Goal: Information Seeking & Learning: Learn about a topic

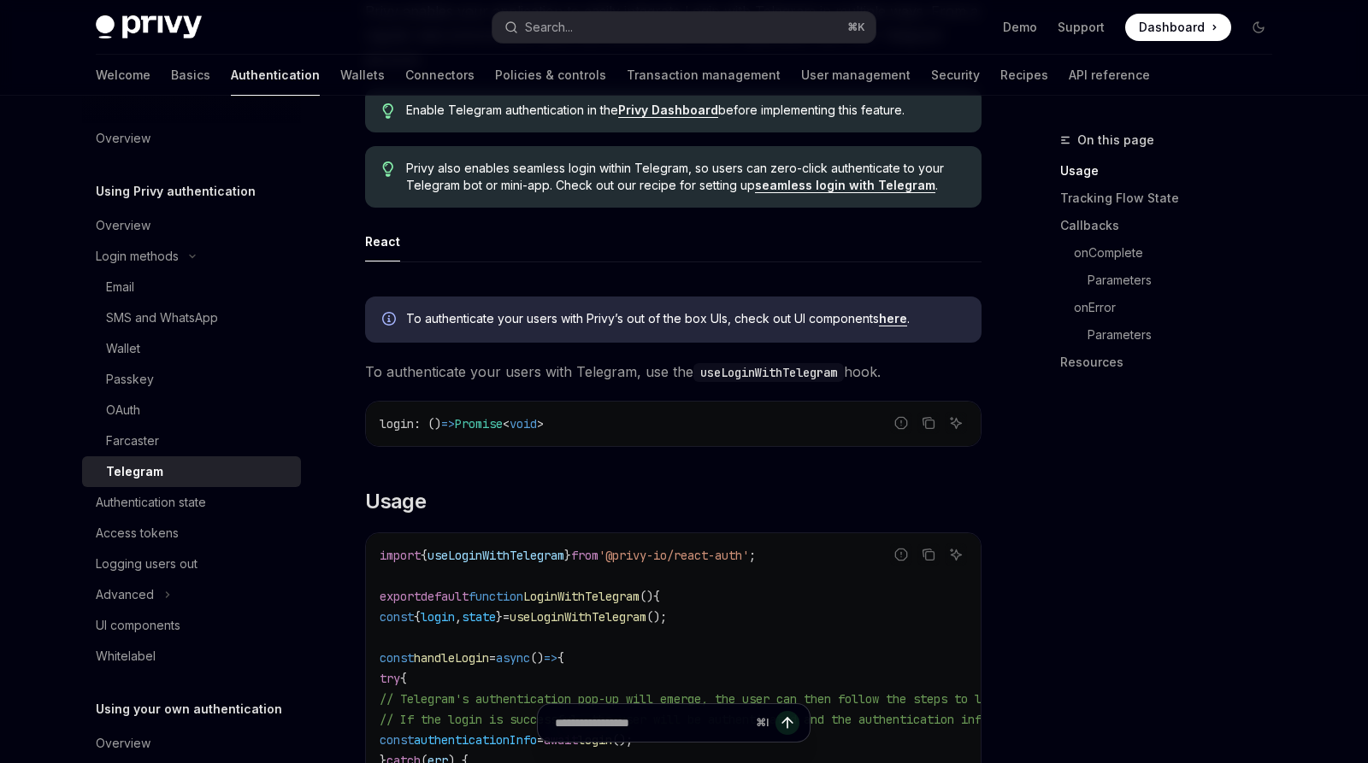
scroll to position [268, 0]
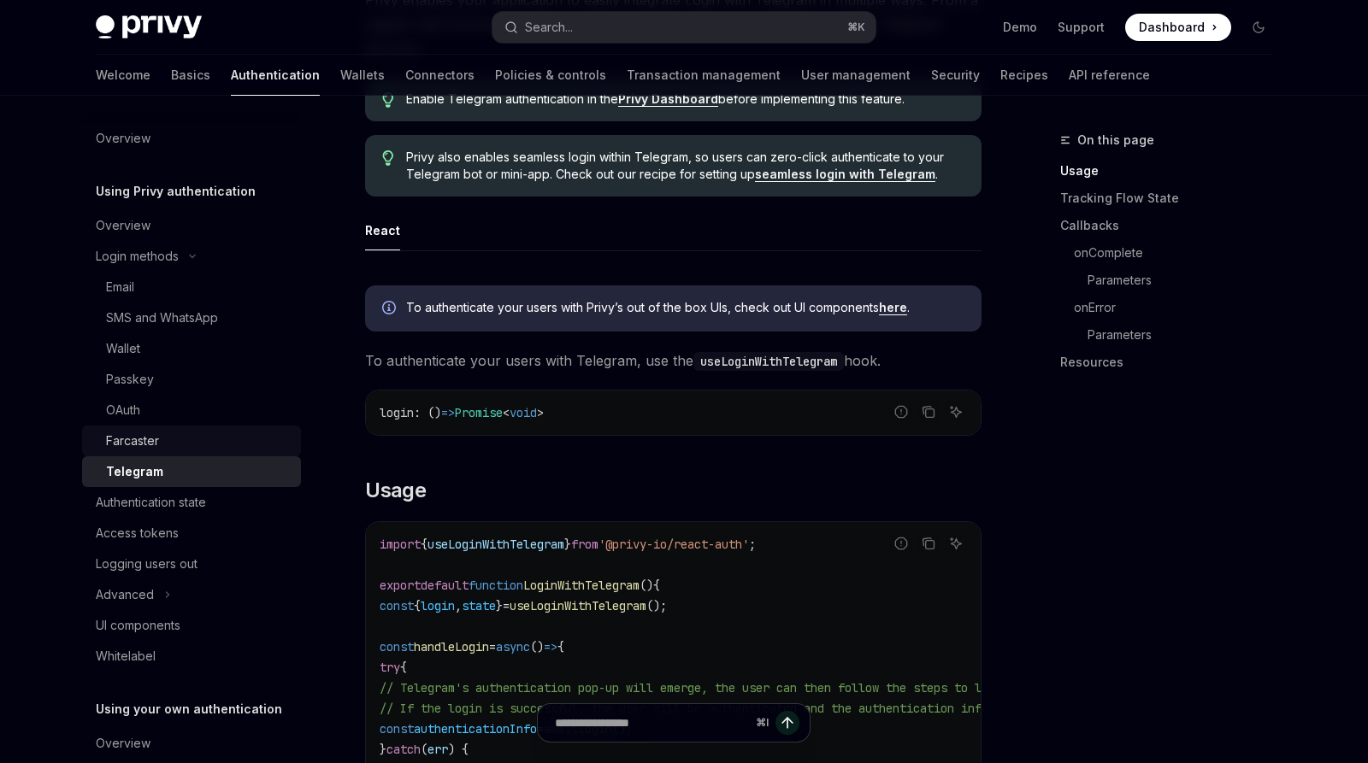
click at [195, 439] on div "Farcaster" at bounding box center [198, 441] width 185 height 21
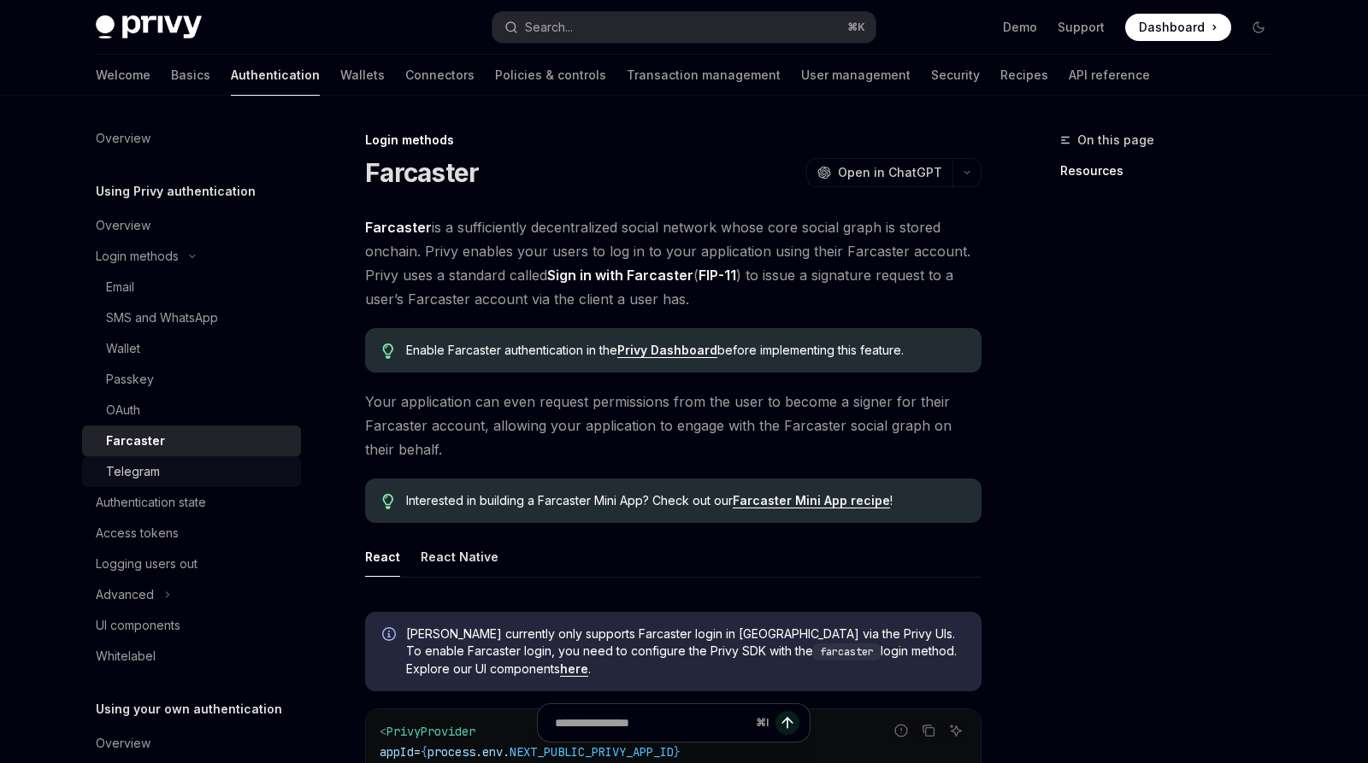
click at [180, 467] on div "Telegram" at bounding box center [198, 472] width 185 height 21
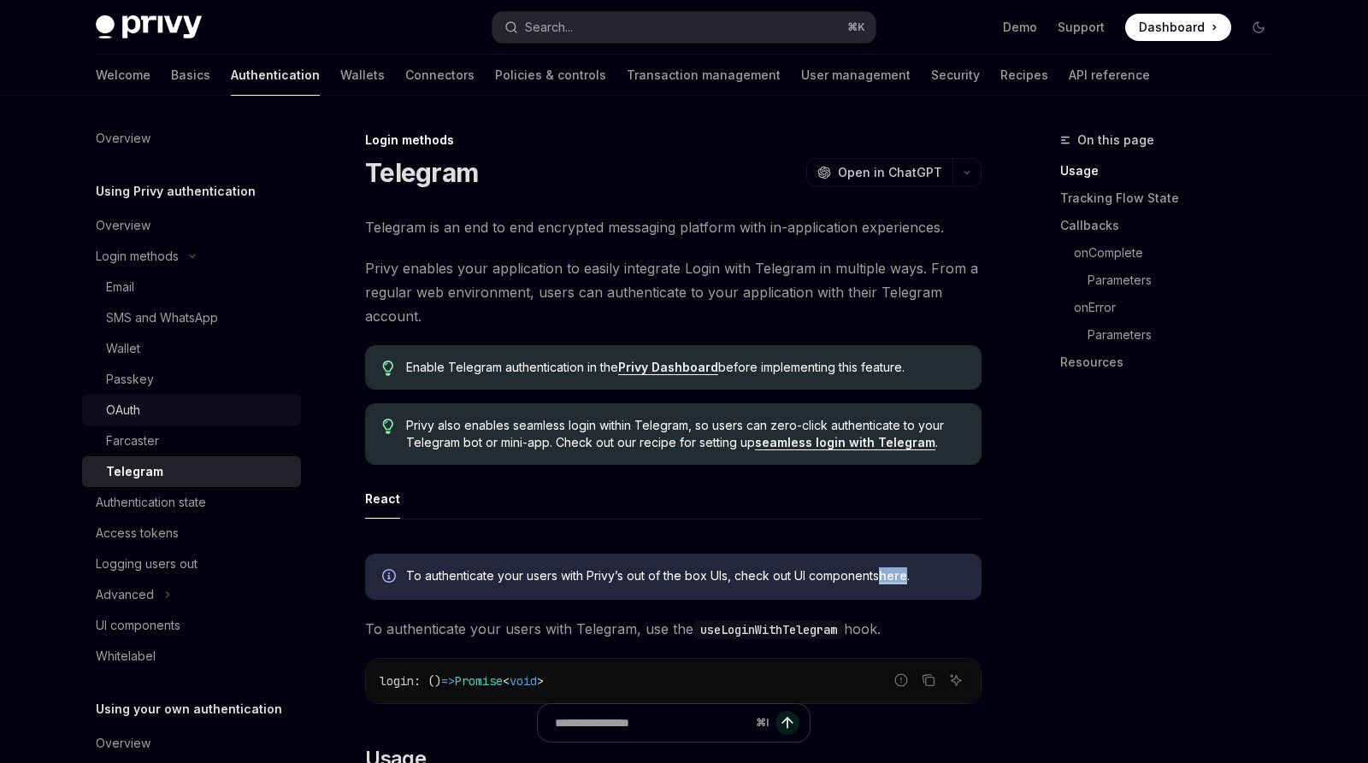
click at [150, 404] on div "OAuth" at bounding box center [198, 410] width 185 height 21
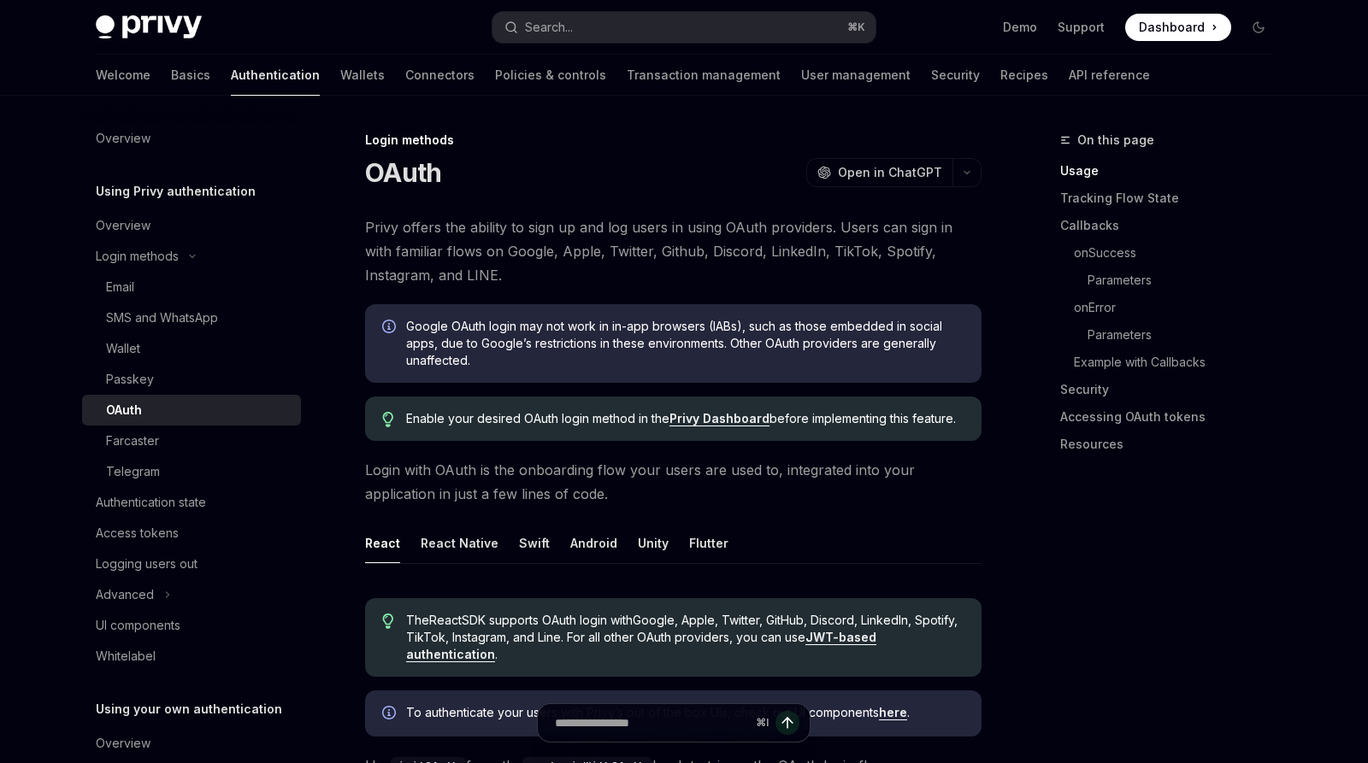
click at [216, 412] on div "OAuth" at bounding box center [198, 410] width 185 height 21
click at [156, 376] on div "Passkey" at bounding box center [198, 379] width 185 height 21
type textarea "*"
